Goal: Information Seeking & Learning: Find specific fact

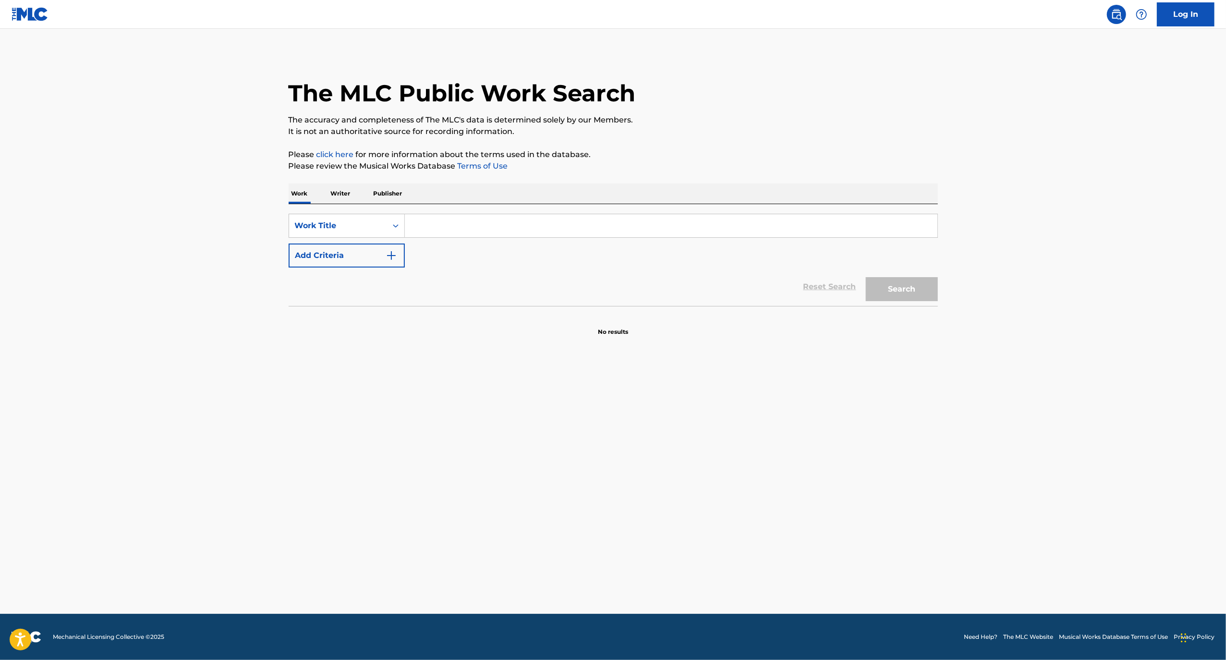
click at [460, 227] on input "Search Form" at bounding box center [671, 225] width 532 height 23
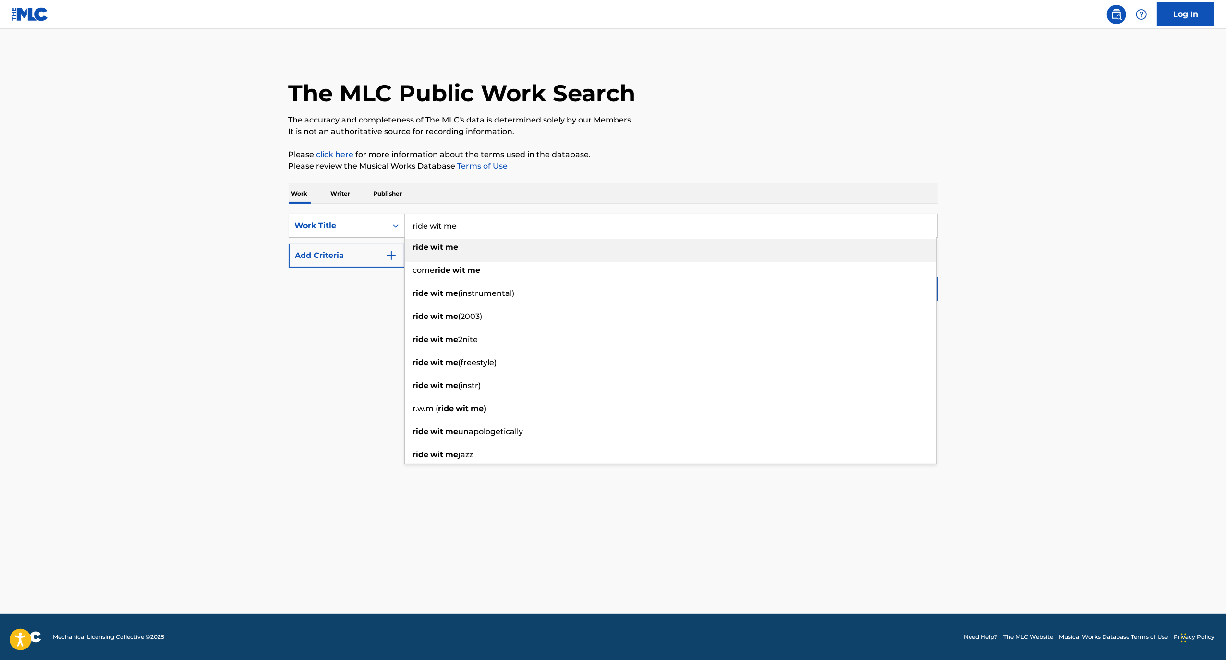
type input "ride wit me"
click at [502, 250] on div "ride wit me" at bounding box center [670, 247] width 531 height 17
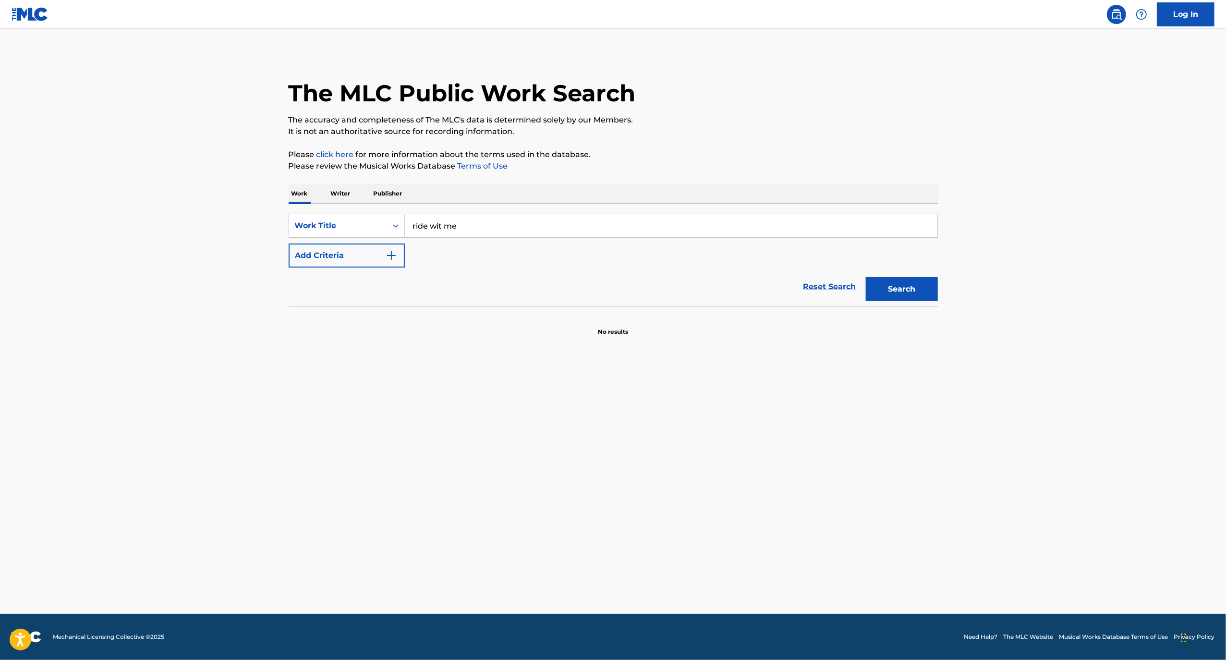
click at [386, 253] on img "Search Form" at bounding box center [392, 256] width 12 height 12
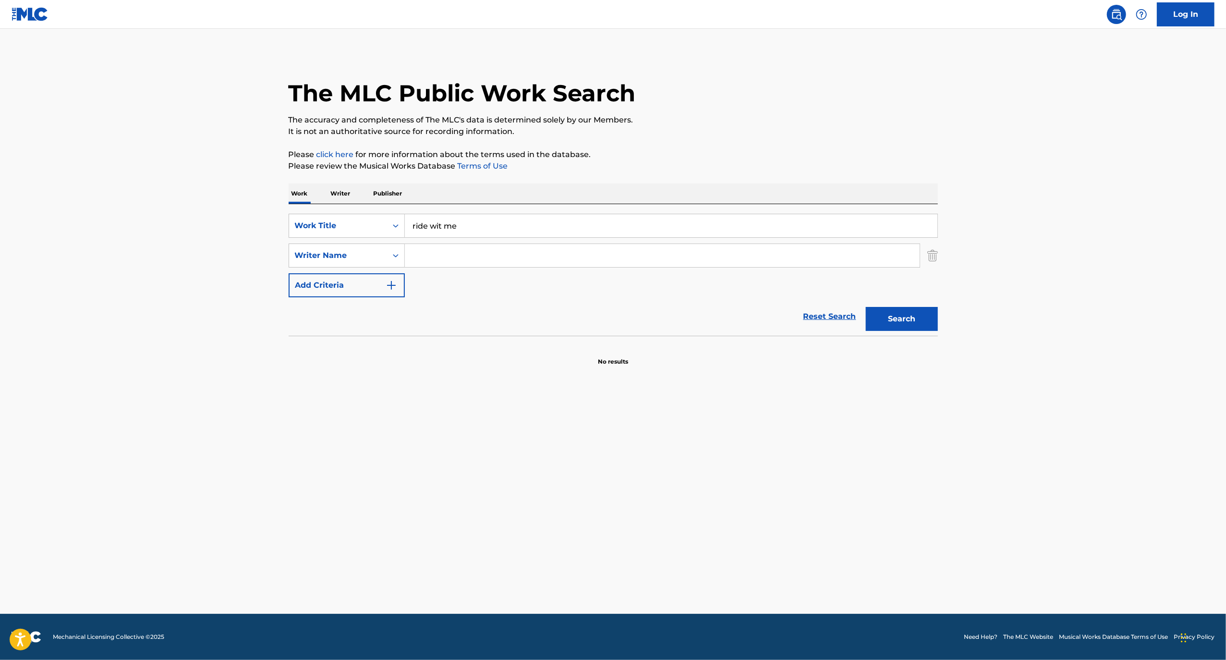
click at [445, 256] on input "Search Form" at bounding box center [662, 255] width 515 height 23
click at [866, 307] on button "Search" at bounding box center [902, 319] width 72 height 24
click at [899, 332] on div "Search" at bounding box center [899, 316] width 77 height 38
click at [497, 259] on input "epperstein" at bounding box center [662, 255] width 515 height 23
type input "eppe"
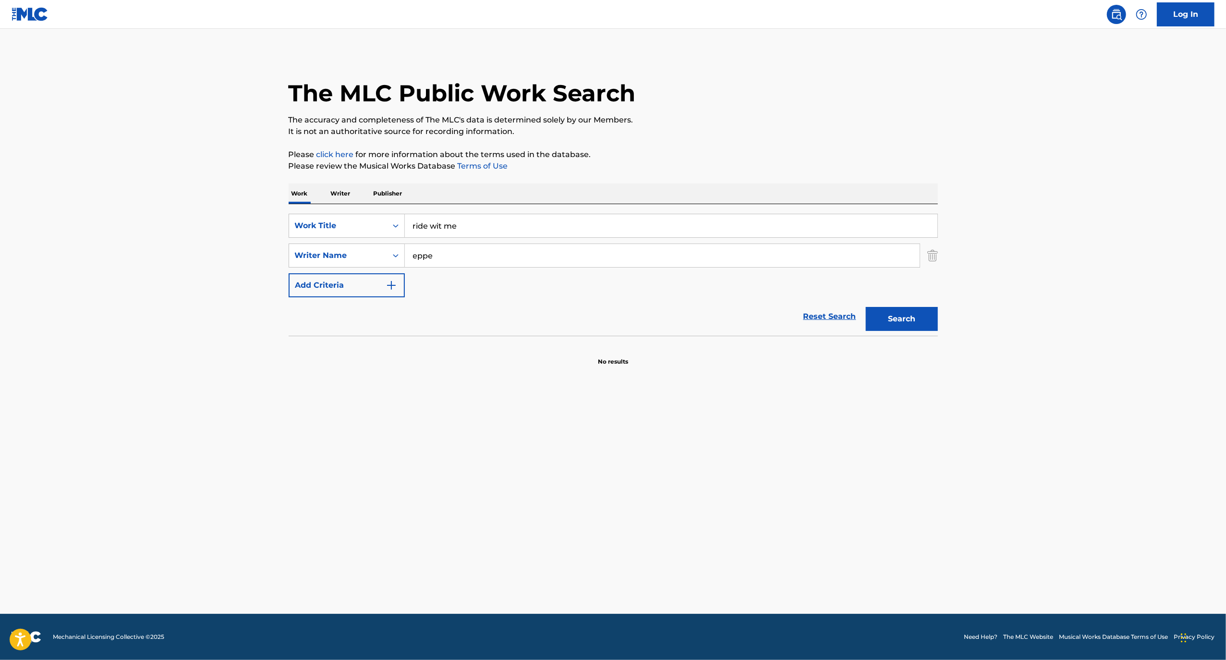
click at [866, 307] on button "Search" at bounding box center [902, 319] width 72 height 24
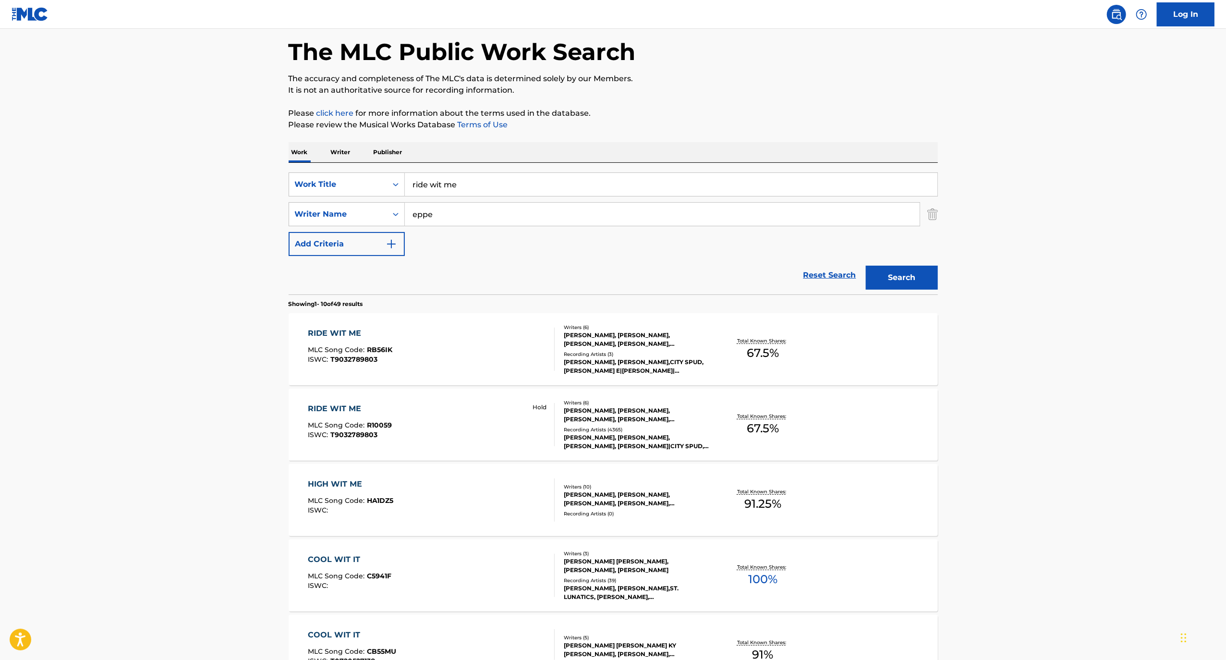
scroll to position [64, 0]
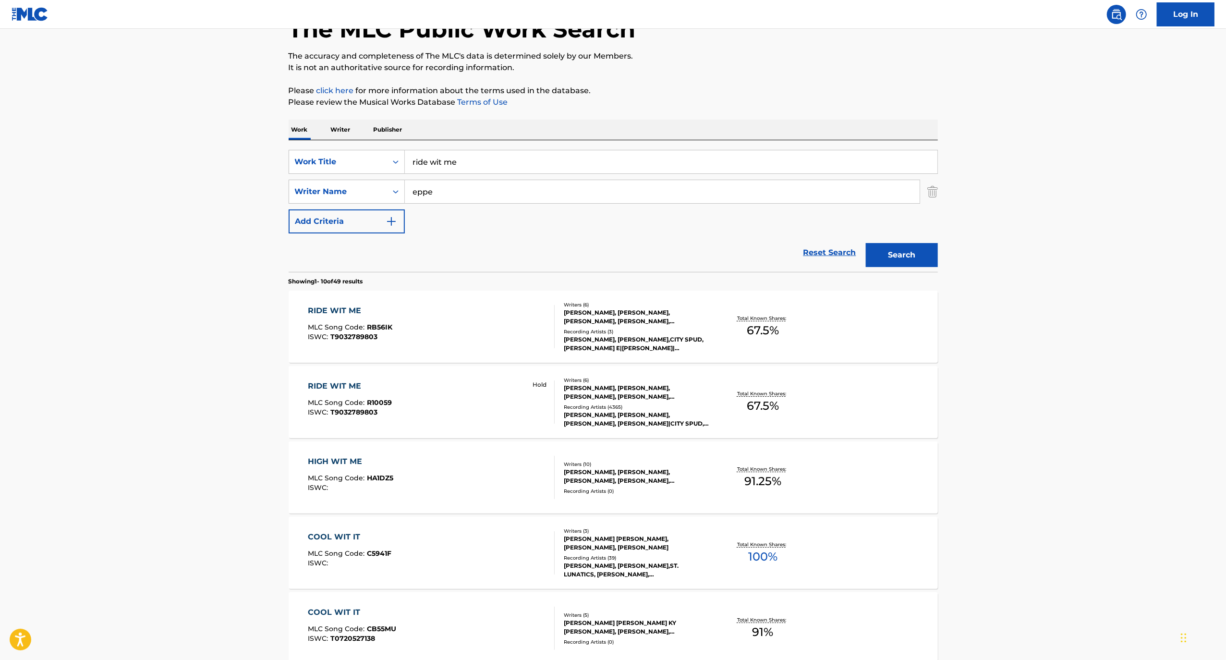
click at [601, 319] on div "[PERSON_NAME], [PERSON_NAME], [PERSON_NAME], [PERSON_NAME], [PERSON_NAME], [PER…" at bounding box center [636, 316] width 145 height 17
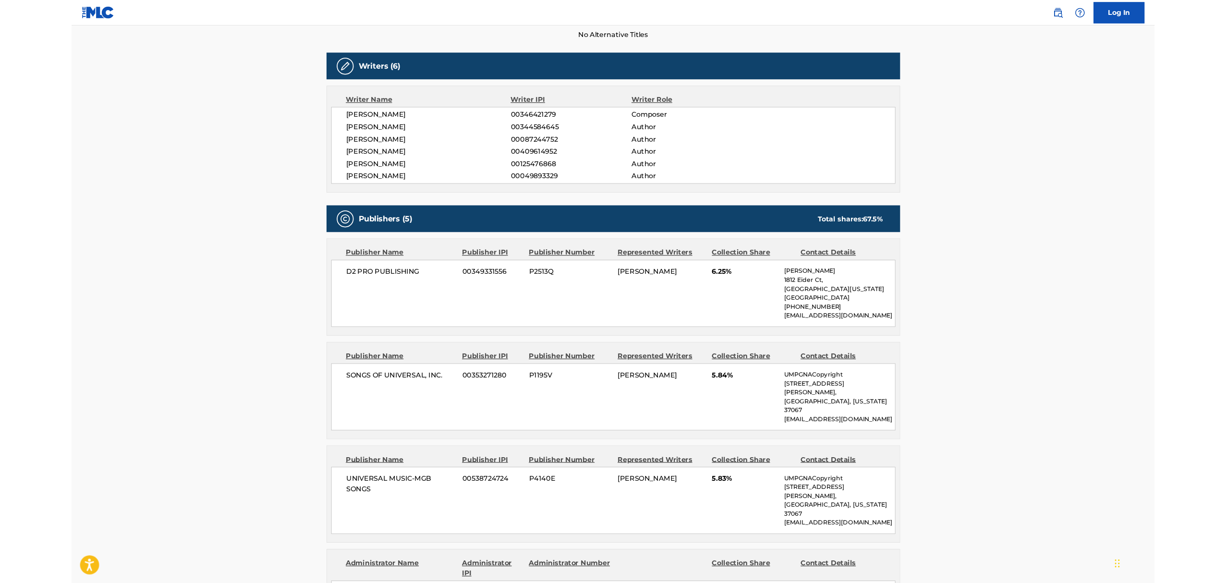
scroll to position [320, 0]
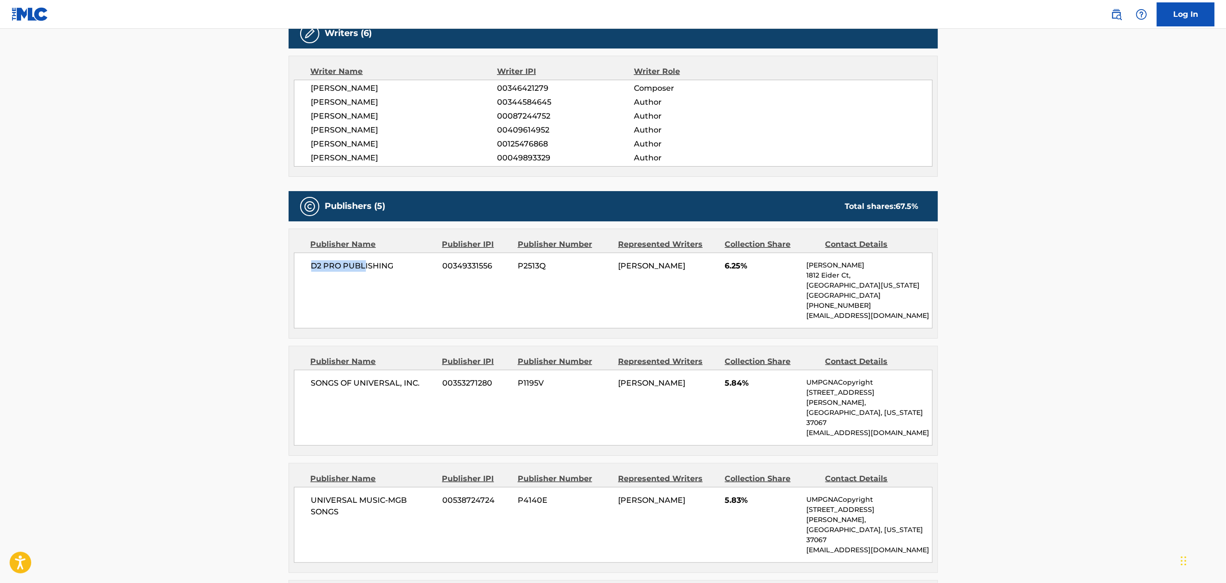
drag, startPoint x: 302, startPoint y: 264, endPoint x: 935, endPoint y: 310, distance: 635.0
click at [369, 265] on div "D2 PRO PUBLISHING 00349331556 P2513Q [PERSON_NAME] 6.25% [PERSON_NAME] [STREET_…" at bounding box center [613, 291] width 639 height 76
click at [421, 266] on span "D2 PRO PUBLISHING" at bounding box center [373, 266] width 124 height 12
drag, startPoint x: 412, startPoint y: 267, endPoint x: 312, endPoint y: 270, distance: 100.4
click at [312, 270] on span "D2 PRO PUBLISHING" at bounding box center [373, 266] width 124 height 12
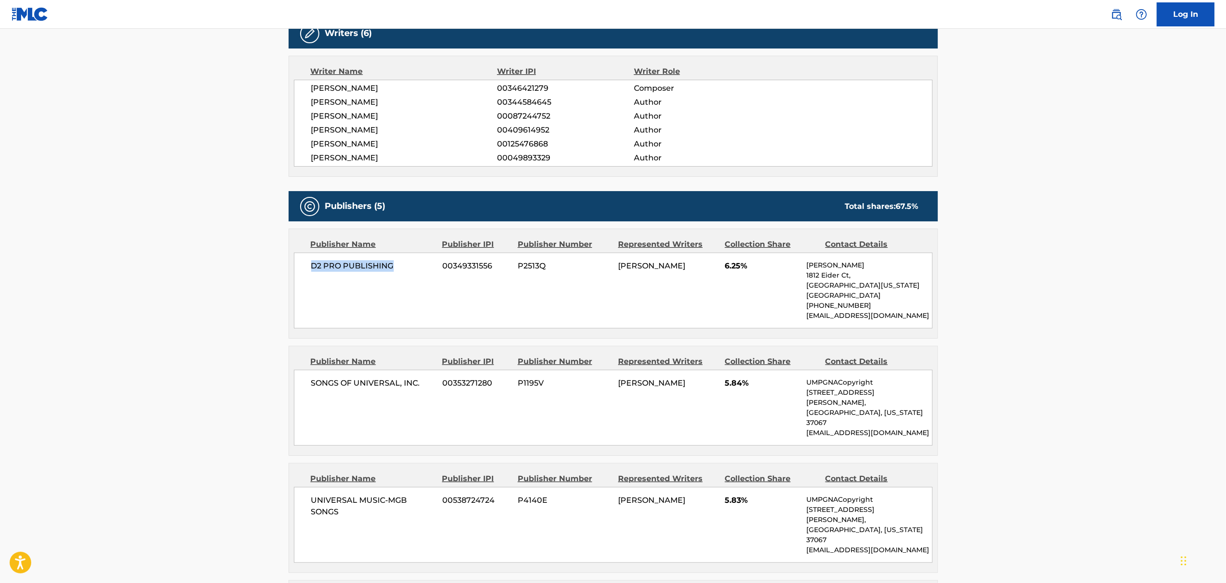
copy span "D2 PRO PUBLISHING"
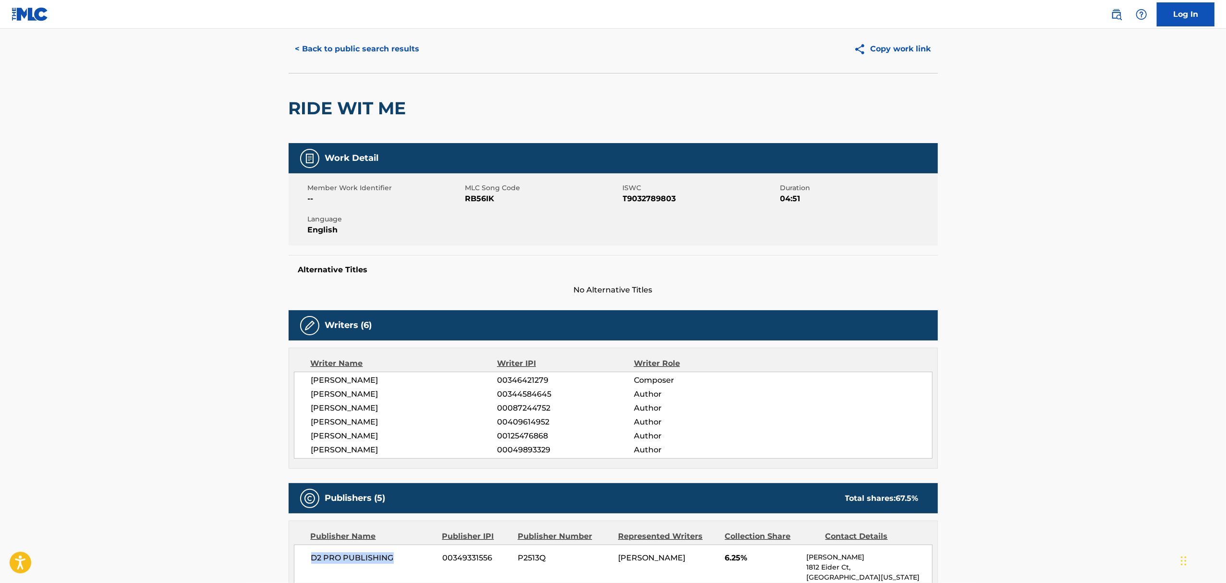
scroll to position [0, 0]
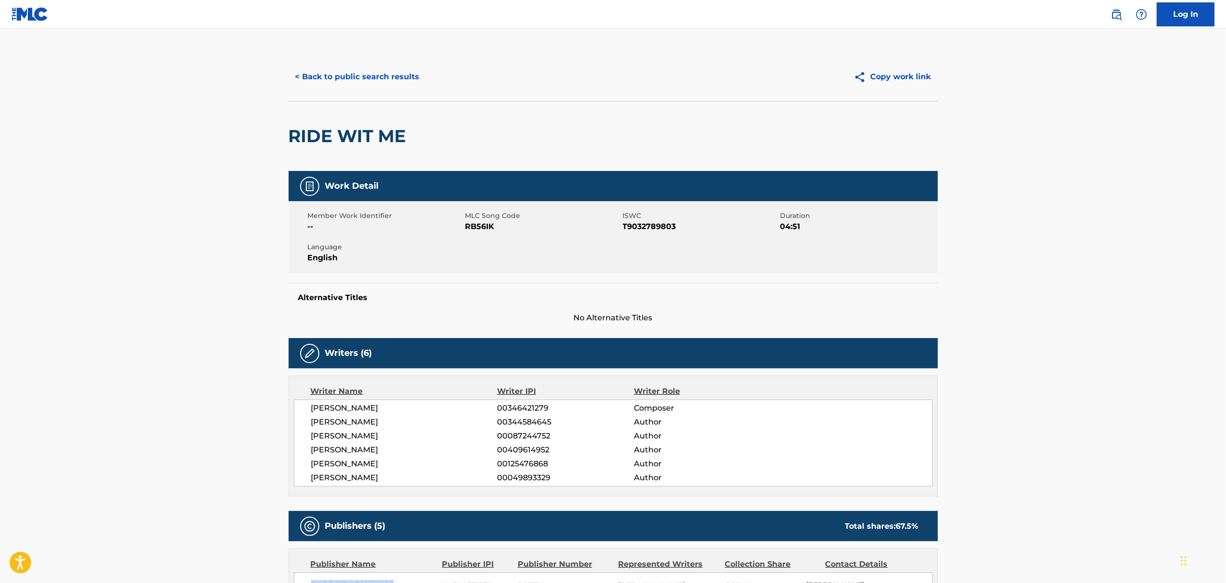
click at [386, 68] on button "< Back to public search results" at bounding box center [358, 77] width 138 height 24
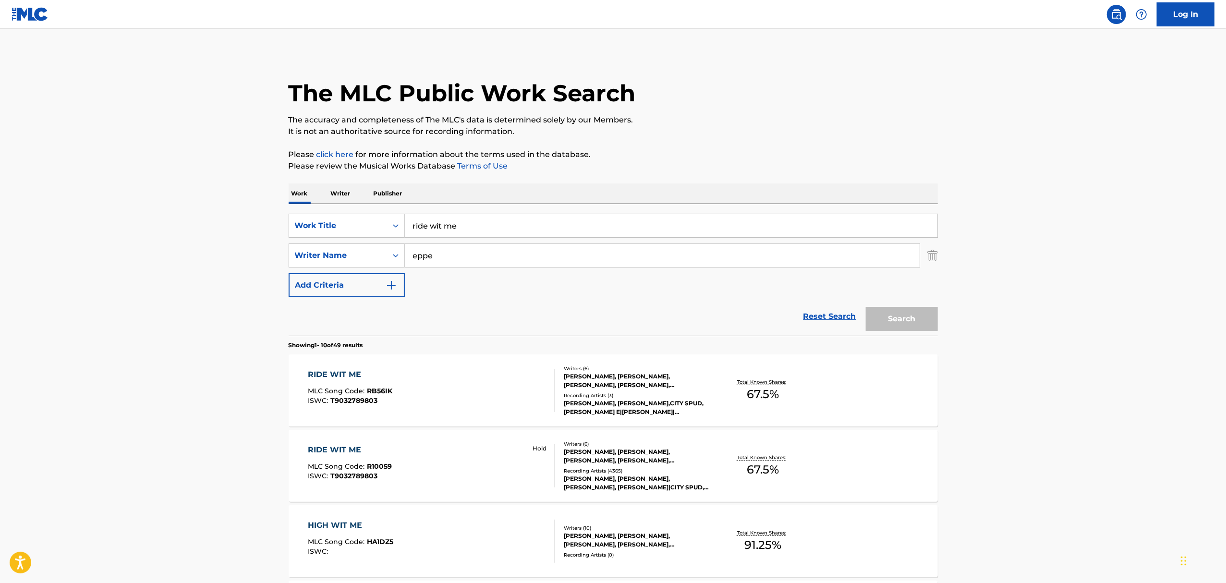
scroll to position [64, 0]
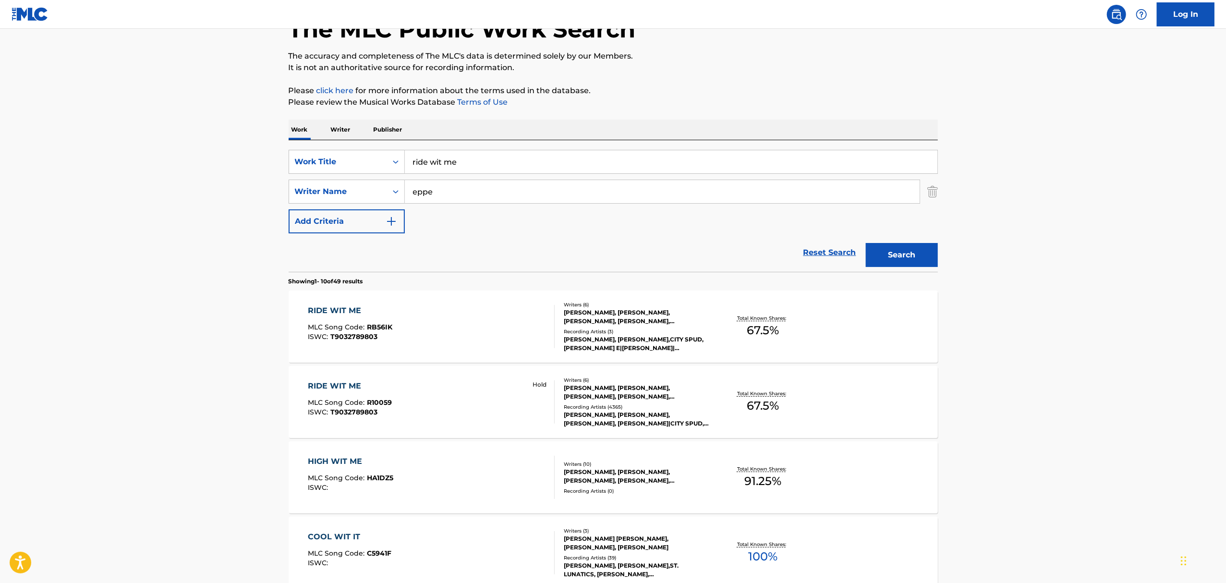
drag, startPoint x: 500, startPoint y: 158, endPoint x: 248, endPoint y: 119, distance: 255.0
click at [248, 119] on main "The MLC Public Work Search The accuracy and completeness of The MLC's data is d…" at bounding box center [613, 530] width 1226 height 1130
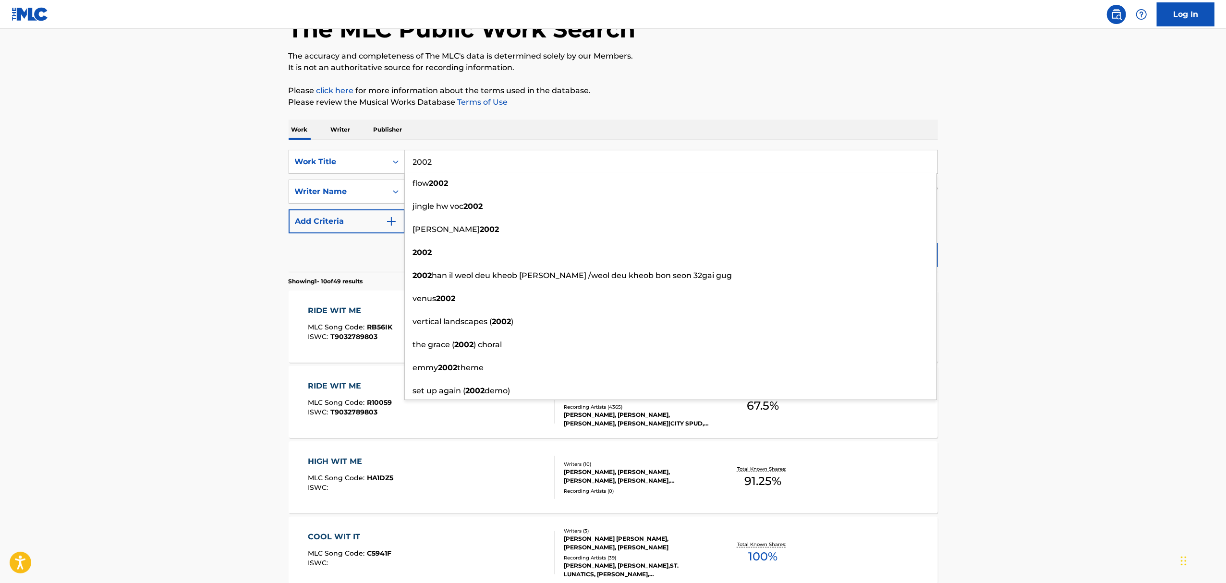
type input "2002"
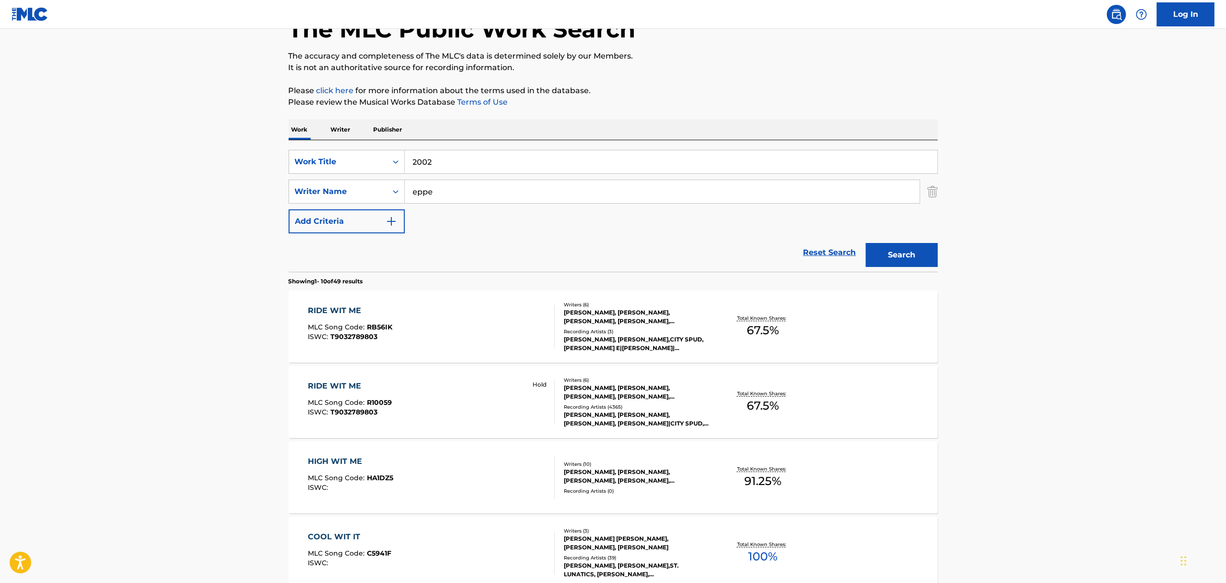
click at [978, 94] on main "The MLC Public Work Search The accuracy and completeness of The MLC's data is d…" at bounding box center [613, 530] width 1226 height 1130
click at [915, 248] on button "Search" at bounding box center [902, 255] width 72 height 24
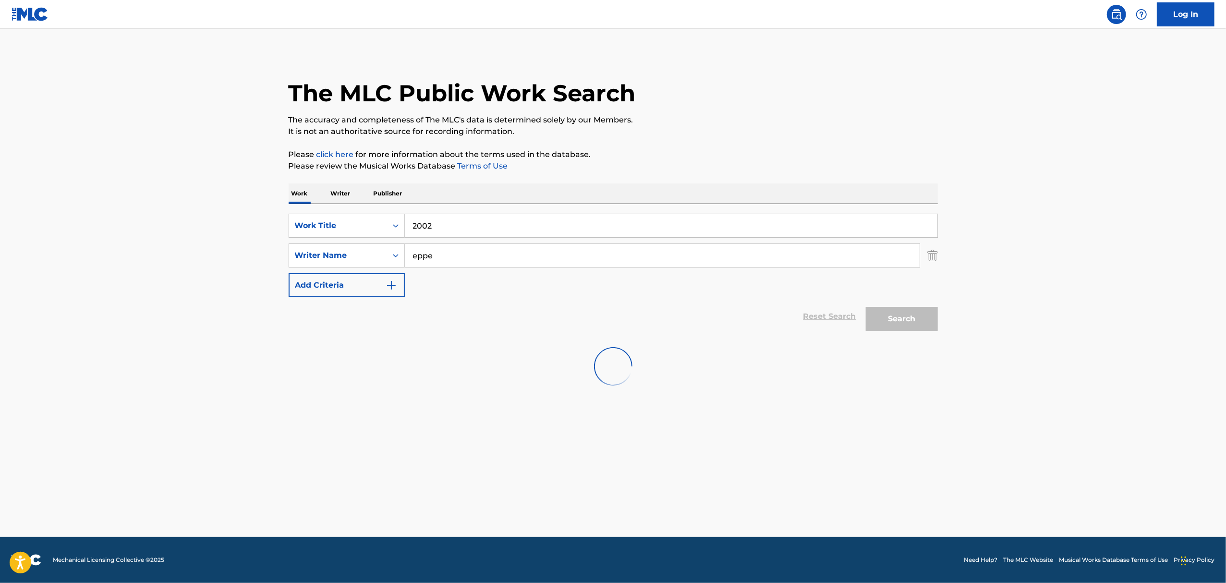
scroll to position [0, 0]
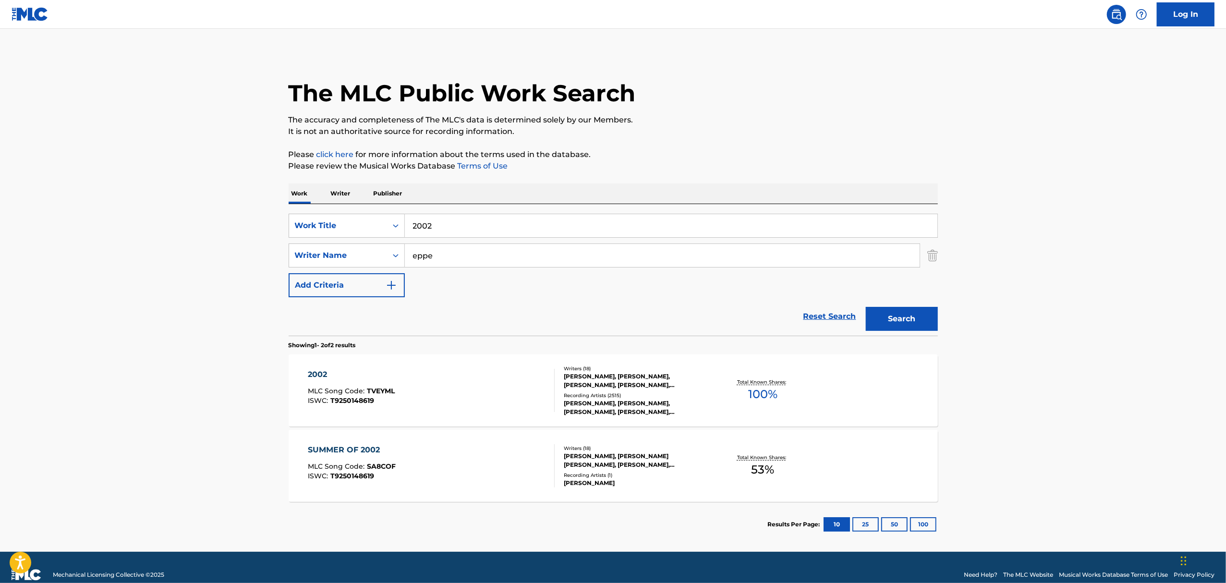
click at [502, 388] on div "2002 MLC Song Code : TVEYML ISWC : T9250148619" at bounding box center [431, 390] width 247 height 43
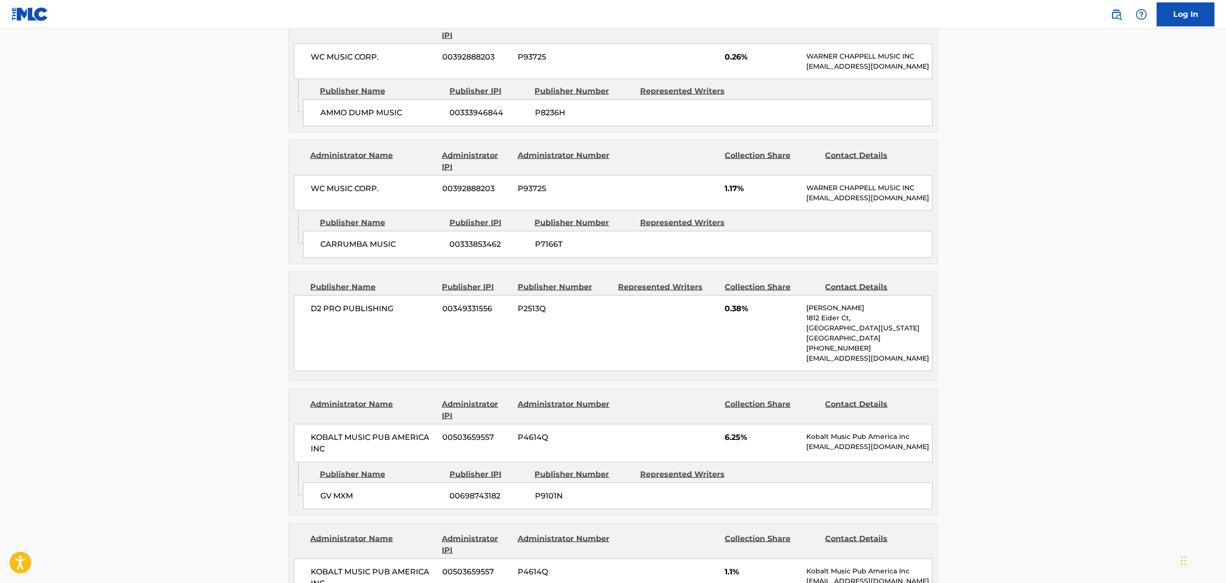
scroll to position [1152, 0]
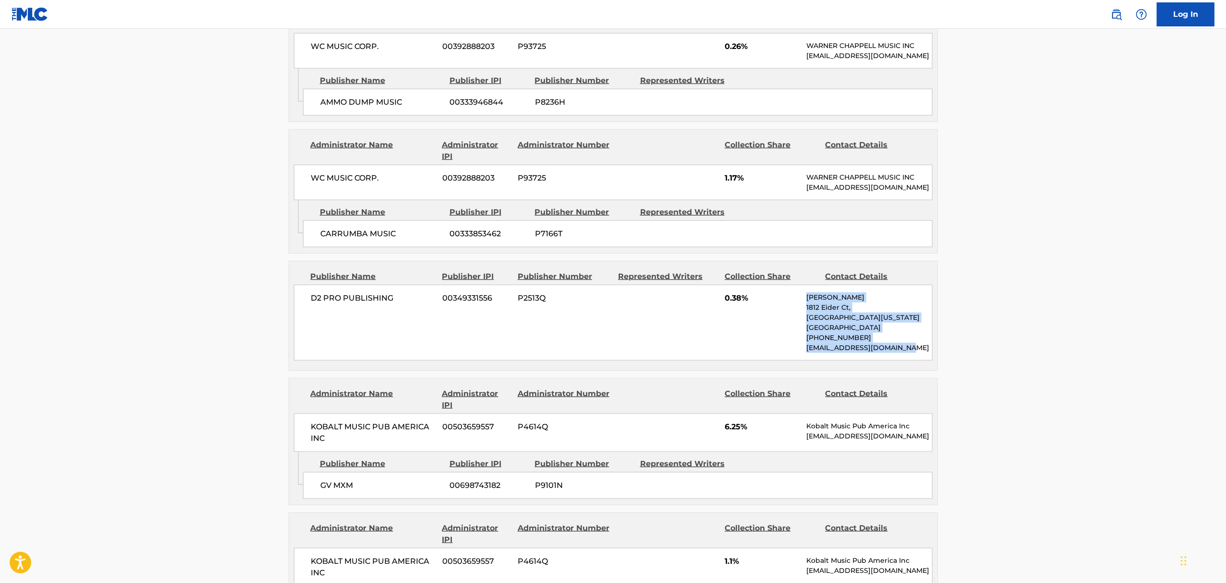
drag, startPoint x: 918, startPoint y: 368, endPoint x: 803, endPoint y: 321, distance: 124.5
click at [803, 321] on div "D2 PRO PUBLISHING 00349331556 P2513Q 0.38% [PERSON_NAME] [STREET_ADDRESS][US_ST…" at bounding box center [613, 323] width 639 height 76
copy div "[PERSON_NAME] [STREET_ADDRESS][US_STATE] [PHONE_NUMBER] [EMAIL_ADDRESS][DOMAIN_…"
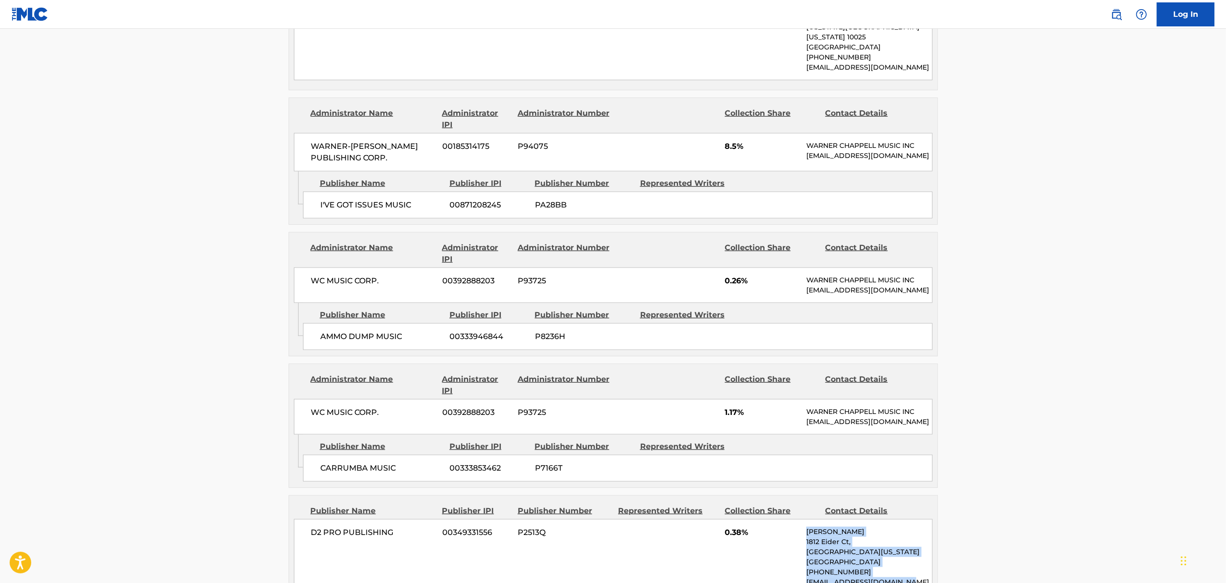
scroll to position [832, 0]
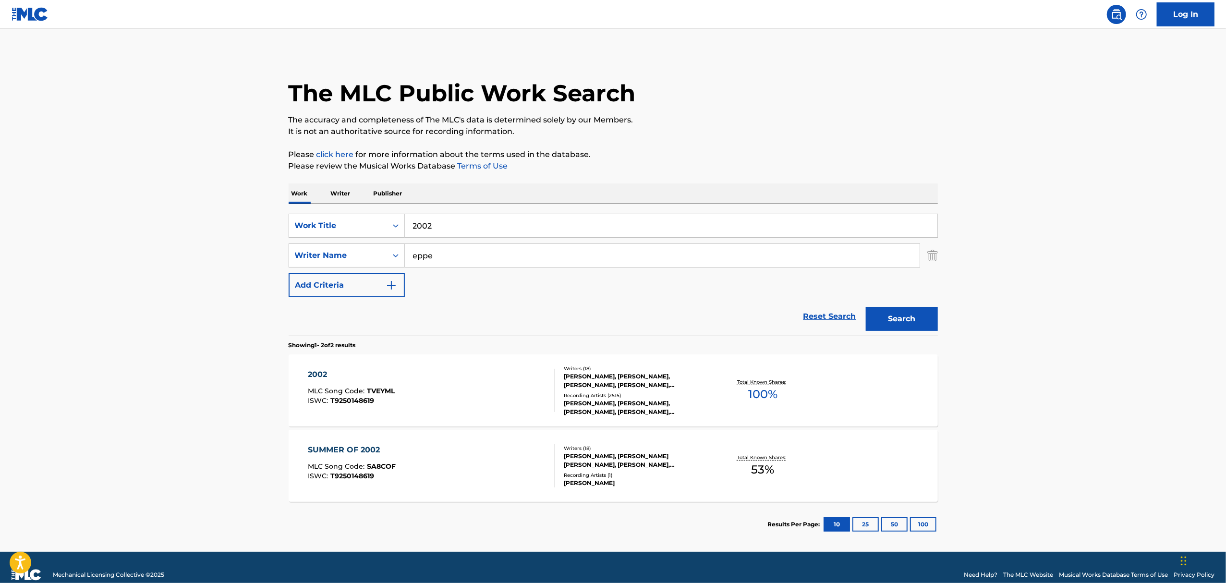
drag, startPoint x: 464, startPoint y: 229, endPoint x: 251, endPoint y: 189, distance: 216.9
click at [251, 189] on main "The MLC Public Work Search The accuracy and completeness of The MLC's data is d…" at bounding box center [613, 290] width 1226 height 523
type input "i wake up crying"
click at [476, 244] on strong "crying" at bounding box center [465, 246] width 25 height 9
drag, startPoint x: 381, startPoint y: 235, endPoint x: 327, endPoint y: 223, distance: 55.7
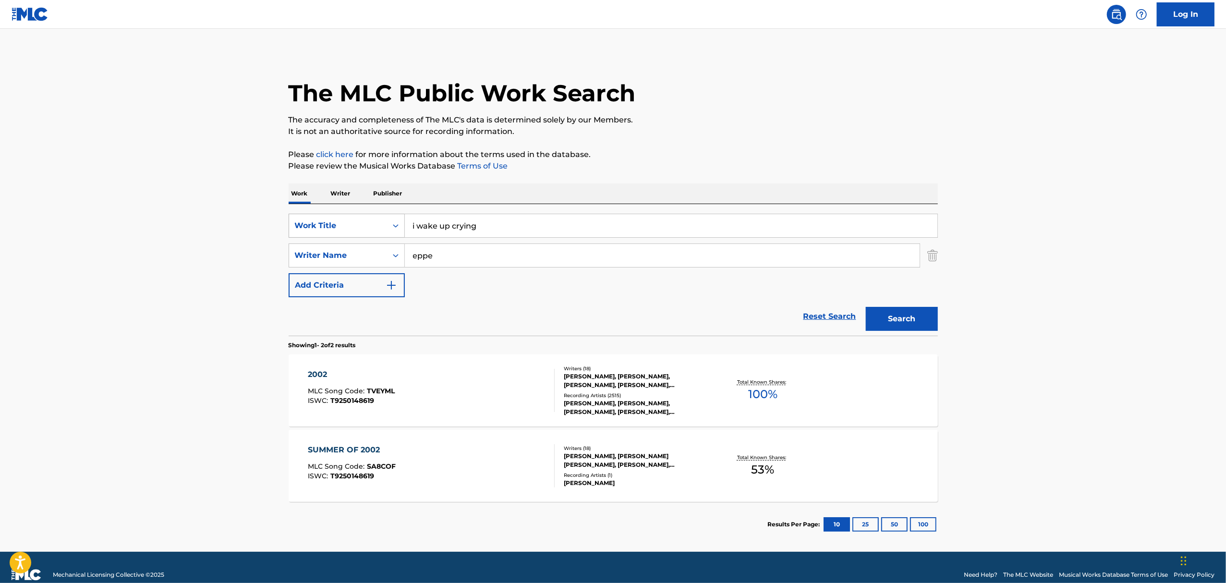
click at [327, 223] on div "SearchWithCriteria98d2f6e9-afa7-4f6f-a350-24402ff8837a Work Title i wake up cry…" at bounding box center [613, 256] width 649 height 84
type input "[PERSON_NAME]"
click at [866, 307] on button "Search" at bounding box center [902, 319] width 72 height 24
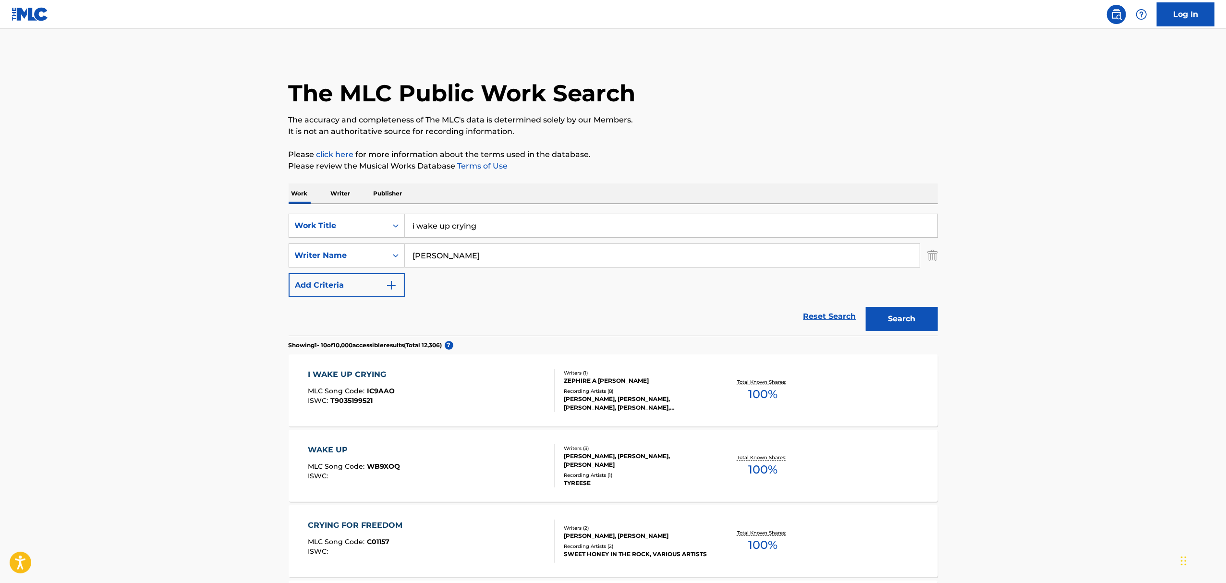
click at [375, 373] on div "I WAKE UP CRYING" at bounding box center [351, 375] width 87 height 12
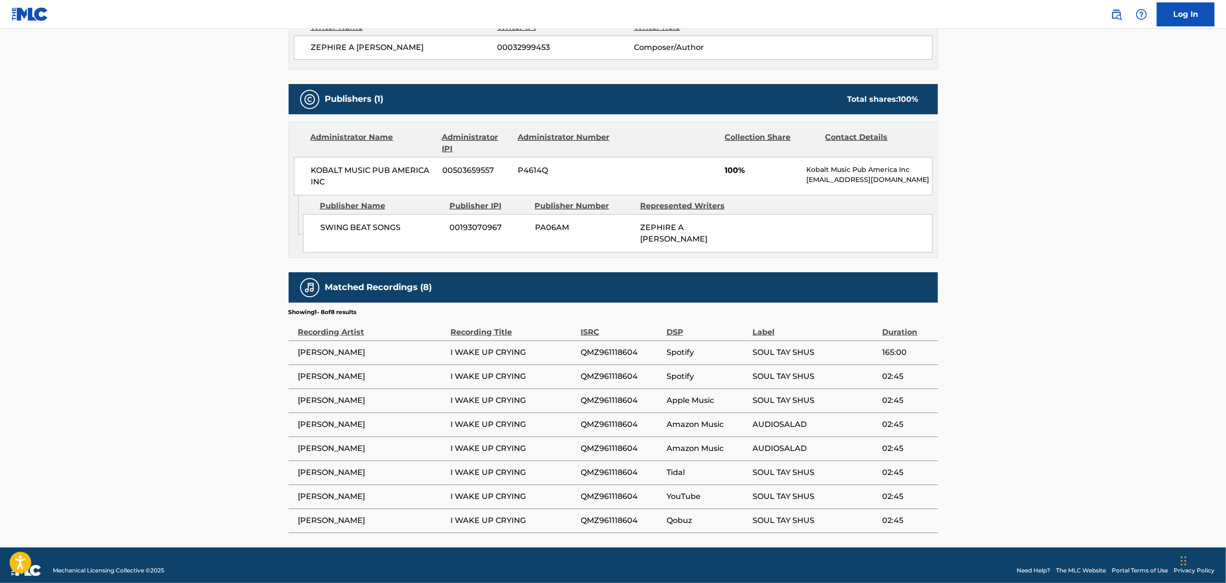
scroll to position [366, 0]
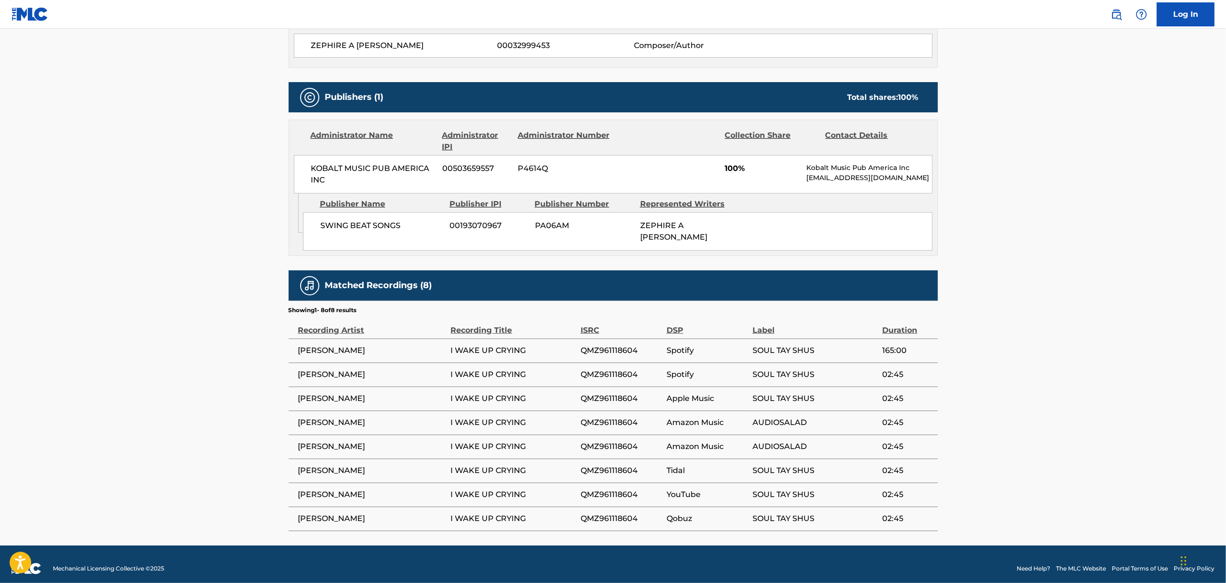
click at [1202, 307] on main "< Back to public search results Copy work link I WAKE UP CRYING Work Detail Mem…" at bounding box center [613, 104] width 1226 height 882
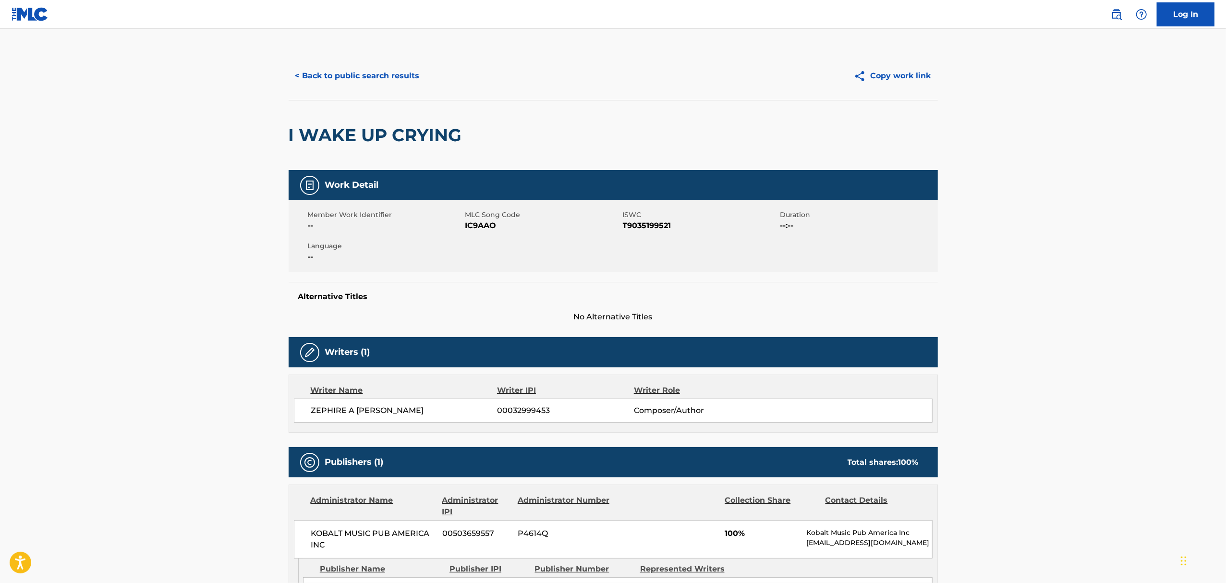
scroll to position [0, 0]
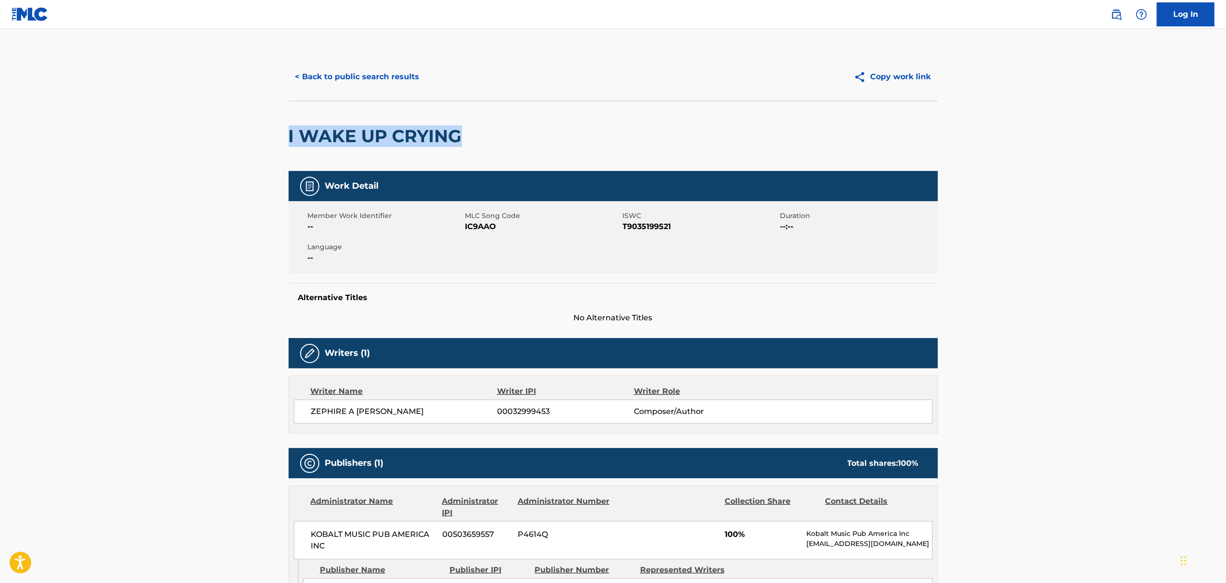
drag, startPoint x: 481, startPoint y: 135, endPoint x: 289, endPoint y: 121, distance: 192.0
click at [289, 121] on div "I WAKE UP CRYING" at bounding box center [613, 136] width 649 height 70
copy h2 "I WAKE UP CRYING"
